Goal: Find specific page/section: Find specific page/section

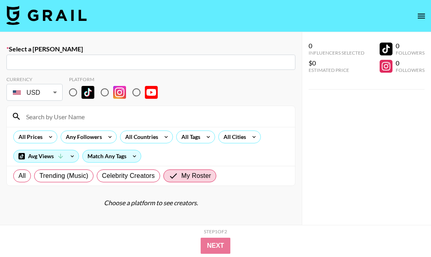
click at [58, 16] on img at bounding box center [46, 15] width 80 height 19
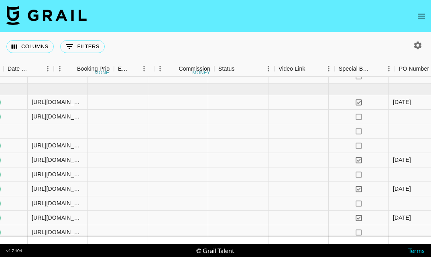
scroll to position [1087, 800]
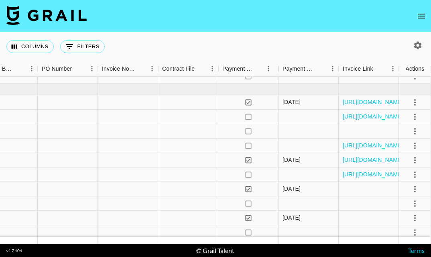
click at [421, 17] on icon "open drawer" at bounding box center [421, 16] width 10 height 10
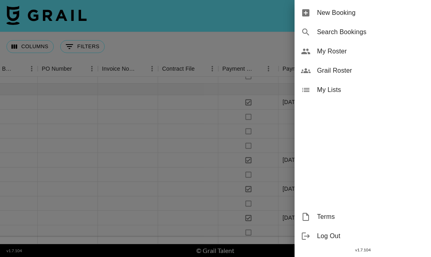
click at [346, 54] on span "My Roster" at bounding box center [370, 52] width 107 height 10
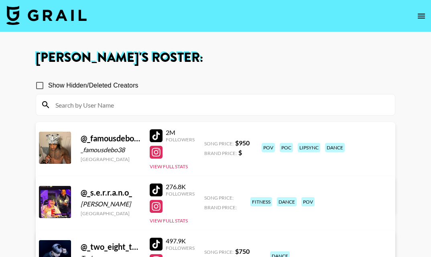
click at [191, 106] on input at bounding box center [220, 104] width 339 height 13
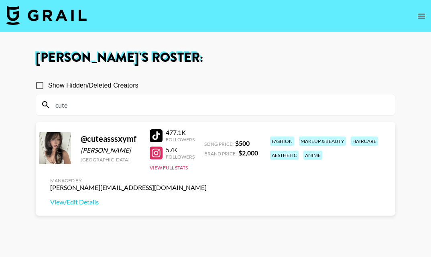
type input "cute"
click at [330, 73] on section "Show Hidden/Deleted Creators cute" at bounding box center [215, 93] width 359 height 45
